Goal: Task Accomplishment & Management: Manage account settings

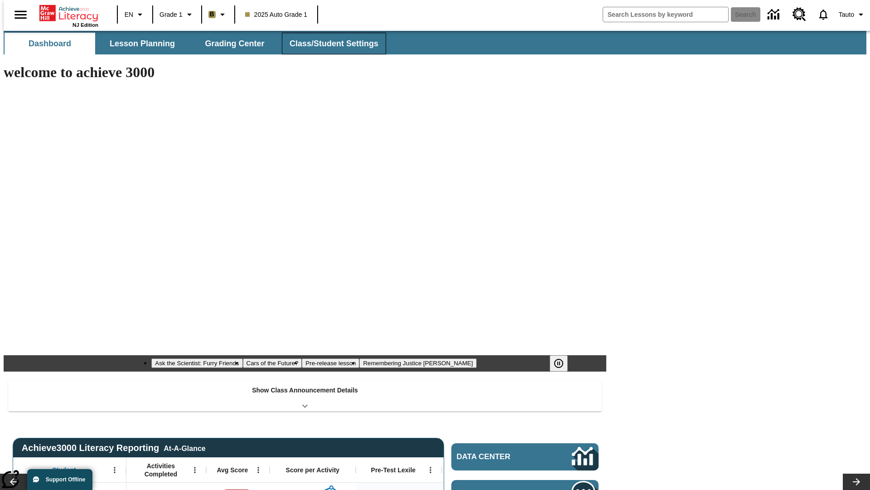
click at [329, 44] on span "Class/Student Settings" at bounding box center [334, 44] width 89 height 10
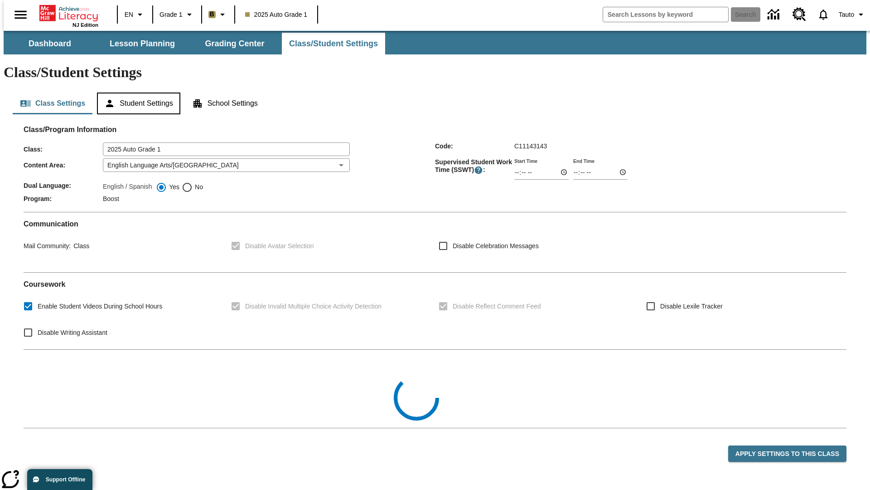
click at [136, 92] on button "Student Settings" at bounding box center [138, 103] width 83 height 22
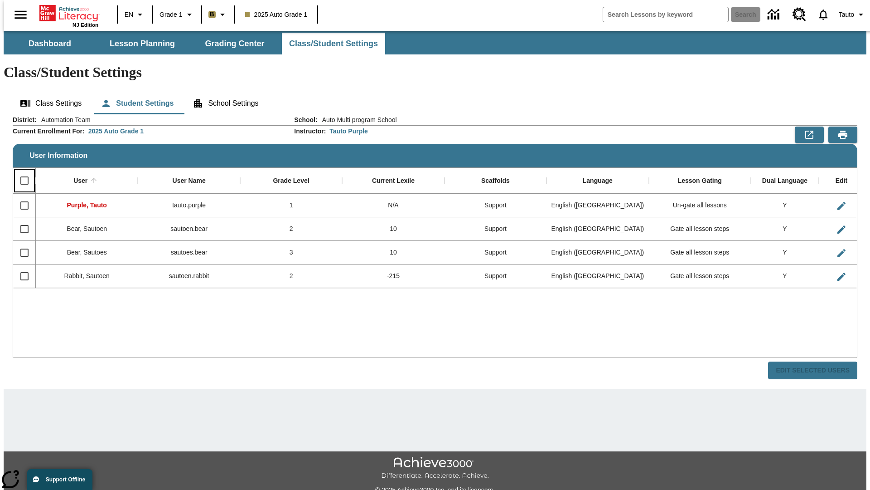
click at [20, 171] on input "Select all rows" at bounding box center [24, 180] width 19 height 19
checkbox input "true"
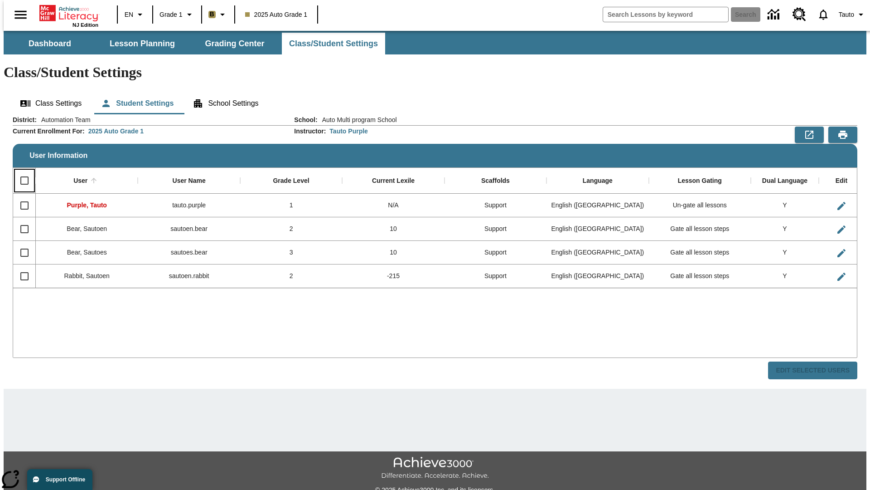
checkbox input "true"
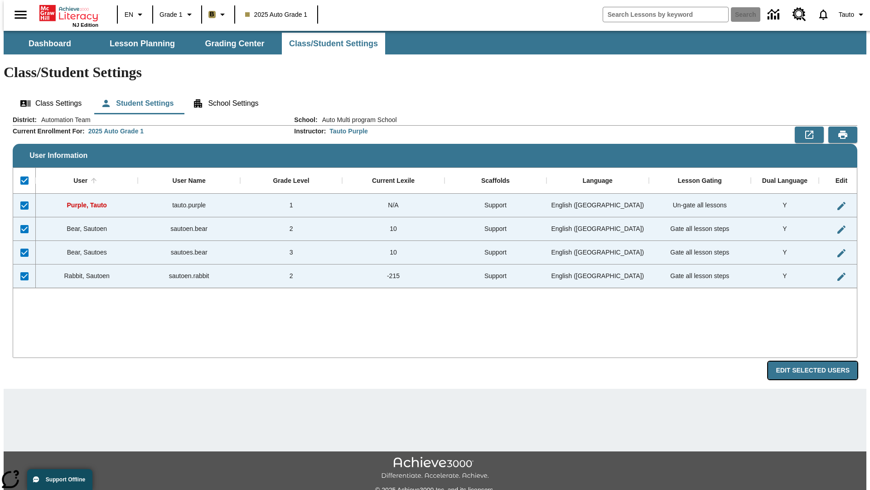
click at [820, 361] on button "Edit Selected Users" at bounding box center [812, 370] width 89 height 18
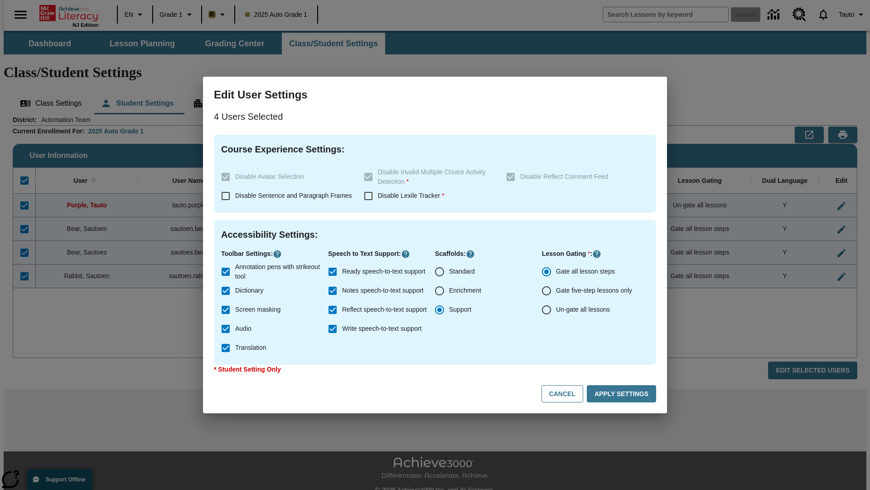
click at [440, 291] on input "Enrichment" at bounding box center [439, 290] width 19 height 19
click at [567, 394] on button "Cancel" at bounding box center [563, 394] width 42 height 18
radio input "false"
radio input "true"
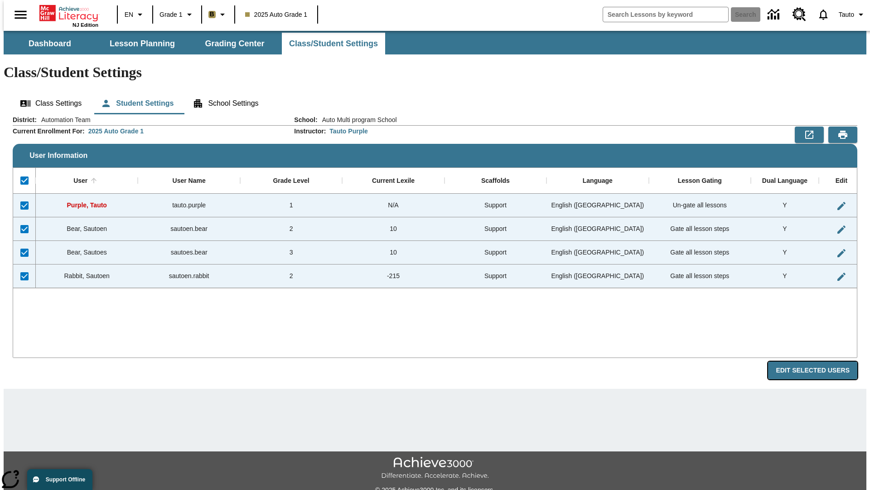
click at [820, 361] on button "Edit Selected Users" at bounding box center [812, 370] width 89 height 18
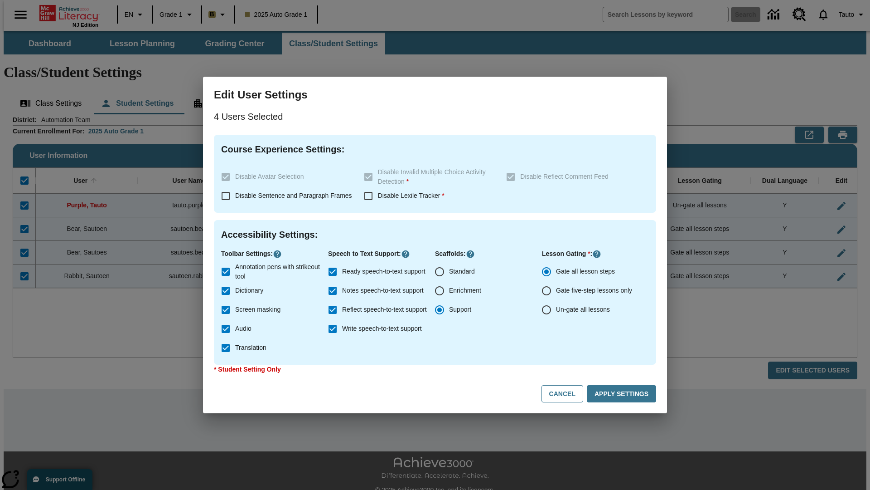
click at [440, 291] on input "Enrichment" at bounding box center [439, 290] width 19 height 19
radio input "true"
click at [623, 394] on button "Apply Settings" at bounding box center [621, 394] width 69 height 18
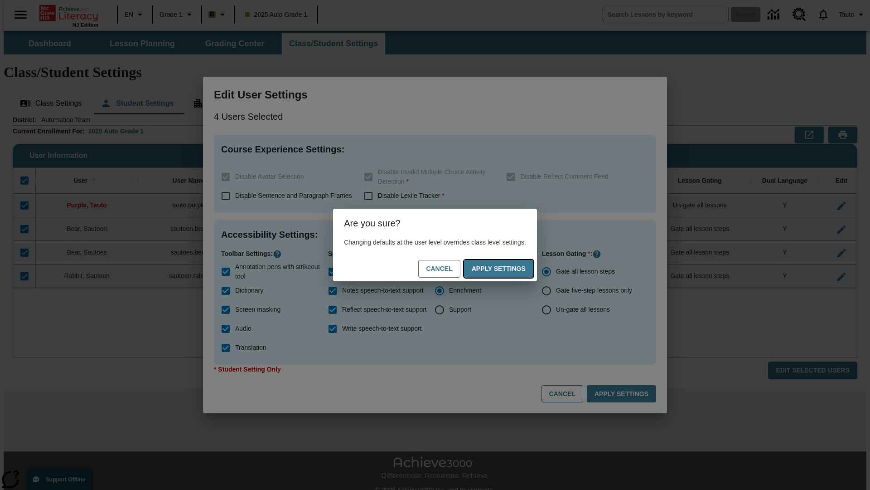
click at [508, 268] on button "Apply Settings" at bounding box center [498, 269] width 69 height 18
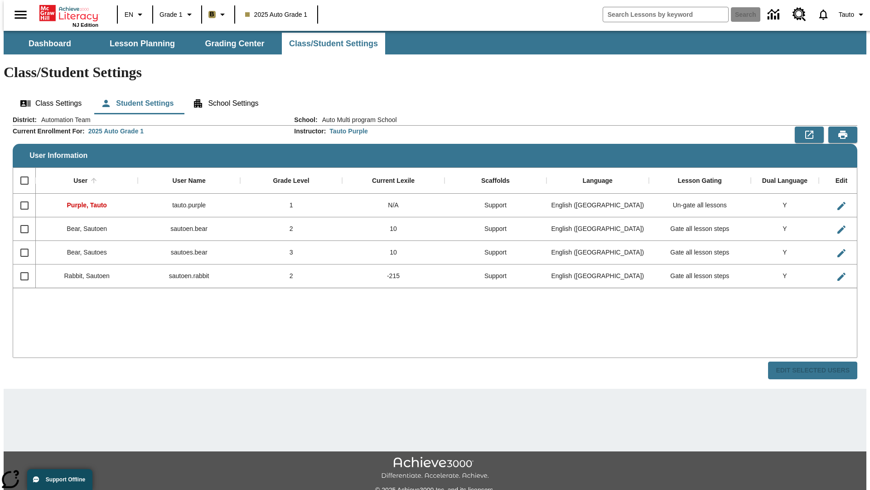
checkbox input "false"
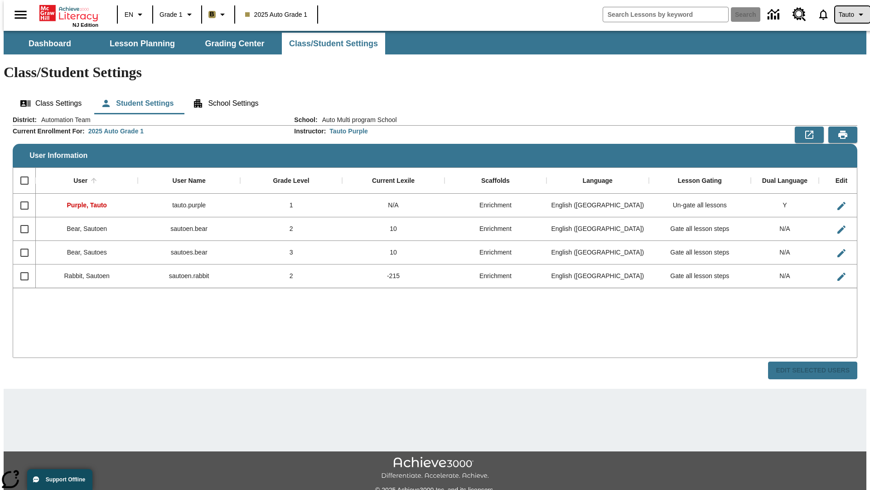
click at [848, 15] on span "Tauto" at bounding box center [846, 15] width 15 height 10
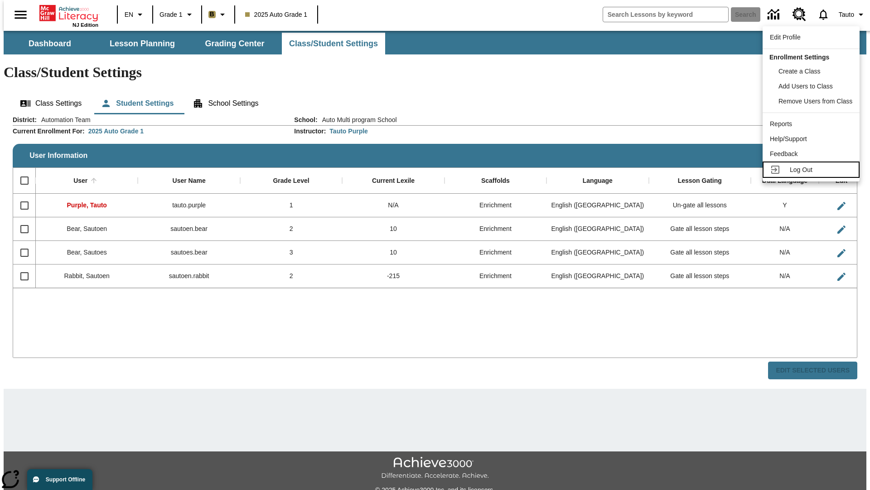
click at [813, 170] on span "Log Out" at bounding box center [801, 169] width 23 height 7
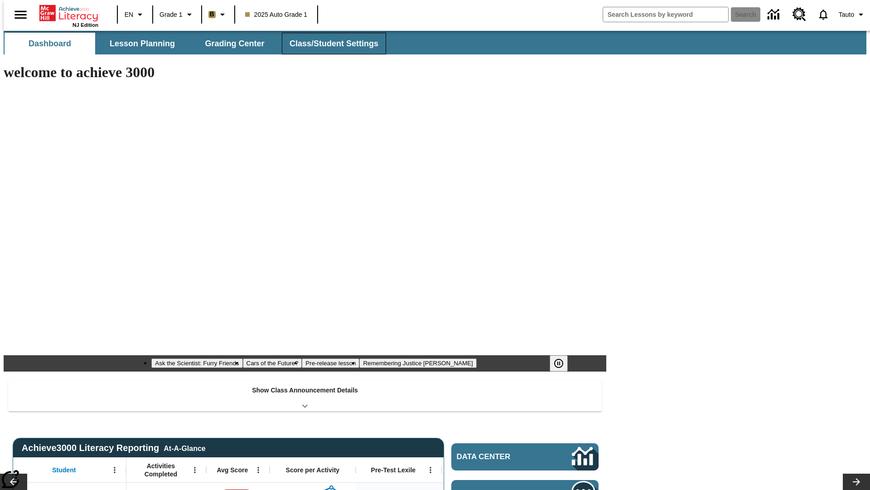
click at [329, 44] on span "Class/Student Settings" at bounding box center [334, 44] width 89 height 10
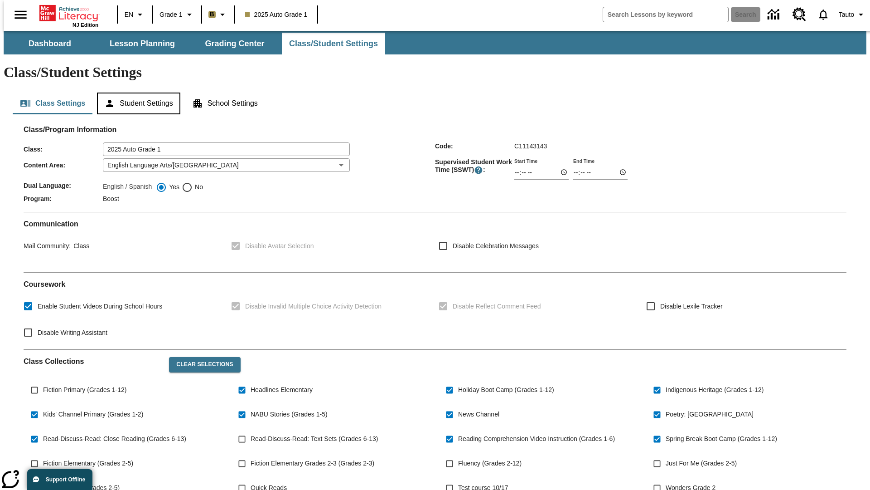
click at [136, 92] on button "Student Settings" at bounding box center [138, 103] width 83 height 22
